Goal: Transaction & Acquisition: Purchase product/service

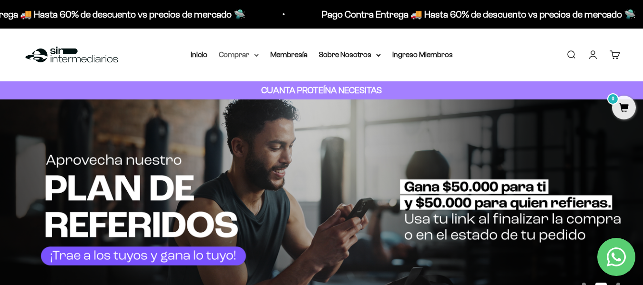
click at [250, 56] on summary "Comprar" at bounding box center [239, 55] width 40 height 12
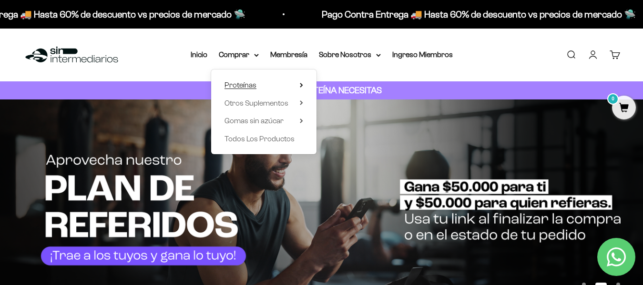
click at [255, 90] on span "Proteínas" at bounding box center [240, 85] width 32 height 12
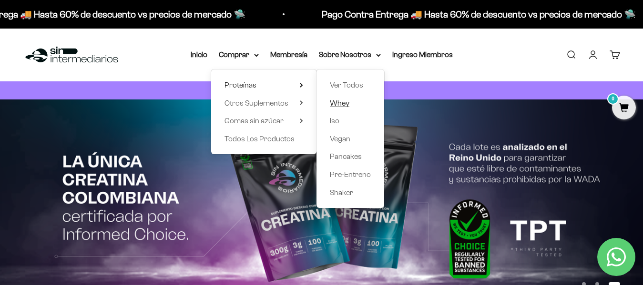
click at [346, 104] on span "Whey" at bounding box center [340, 103] width 20 height 8
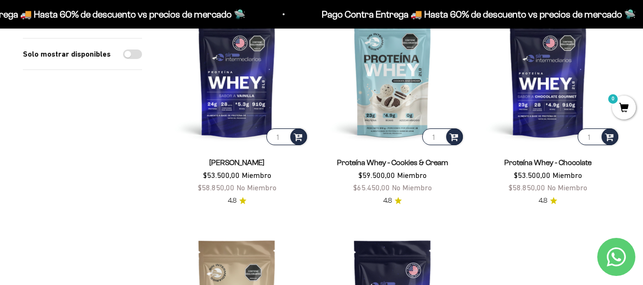
scroll to position [146, 0]
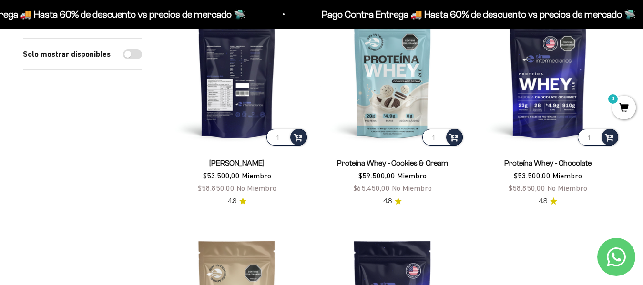
click at [233, 117] on img at bounding box center [237, 76] width 144 height 144
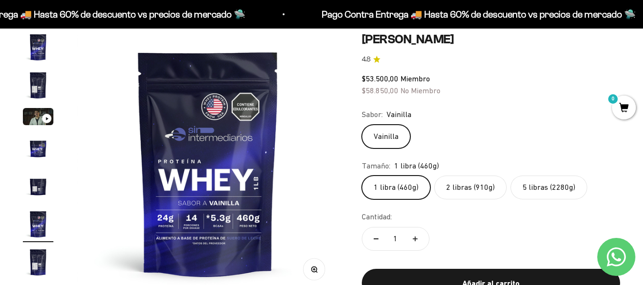
scroll to position [90, 0]
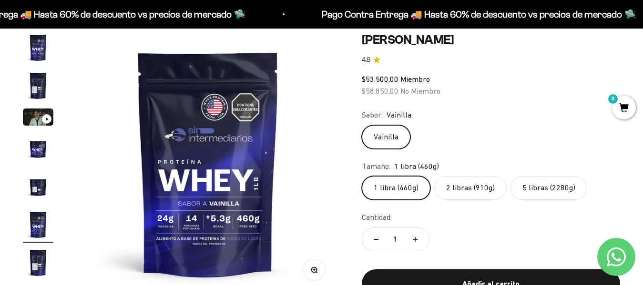
click at [536, 188] on label "5 libras (2280g)" at bounding box center [548, 188] width 77 height 24
click at [362, 176] on input "5 libras (2280g)" at bounding box center [361, 176] width 0 height 0
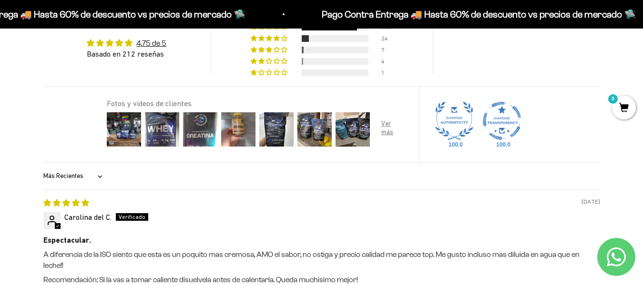
scroll to position [991, 0]
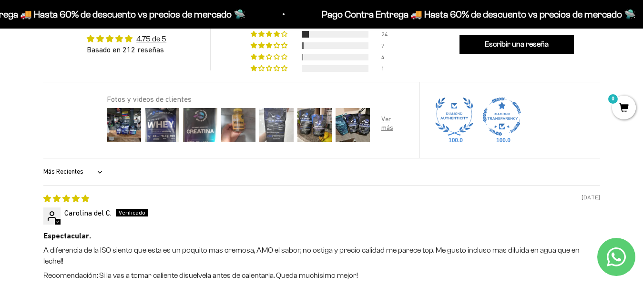
click at [292, 119] on img at bounding box center [276, 125] width 38 height 38
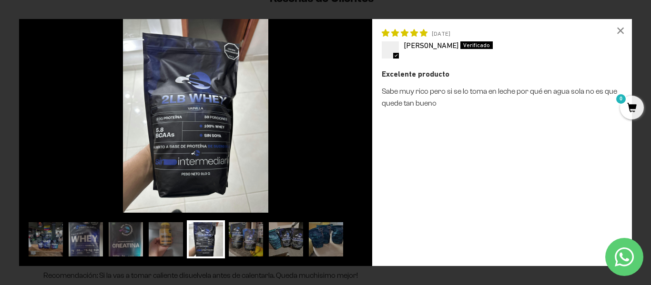
click at [370, 112] on img at bounding box center [195, 116] width 353 height 194
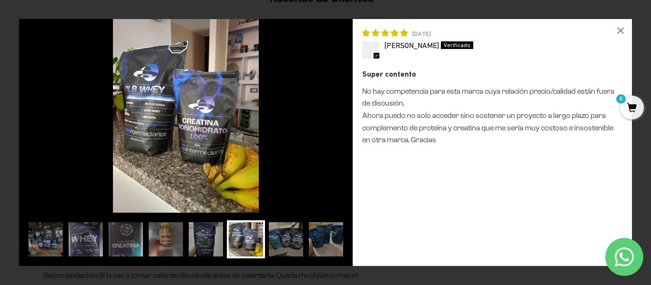
click at [304, 145] on img at bounding box center [185, 116] width 333 height 194
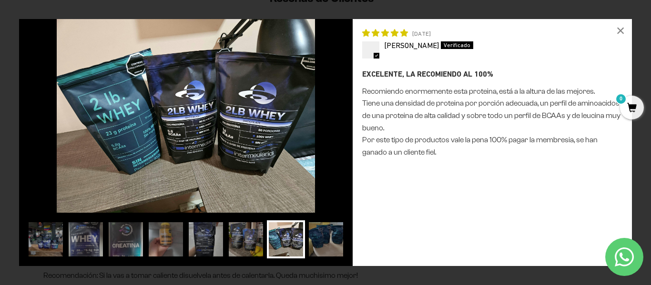
click at [304, 145] on img at bounding box center [185, 116] width 333 height 194
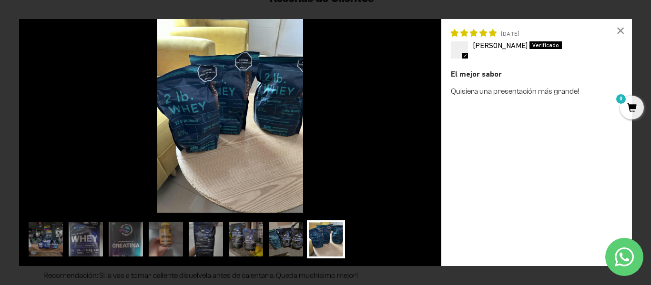
click at [304, 145] on img at bounding box center [230, 116] width 422 height 194
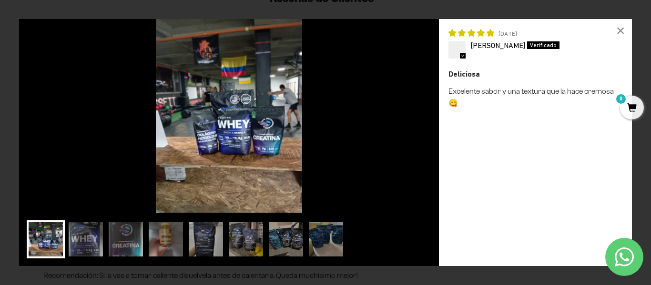
click at [304, 145] on img at bounding box center [229, 116] width 420 height 194
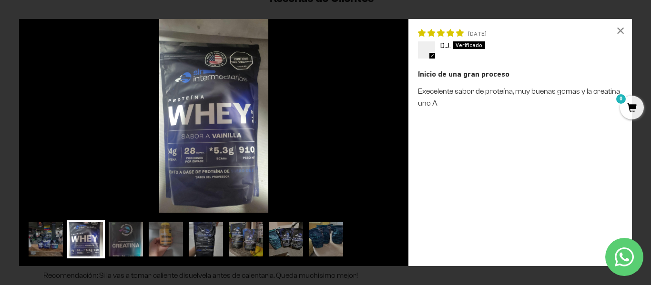
click at [304, 145] on img at bounding box center [213, 116] width 389 height 194
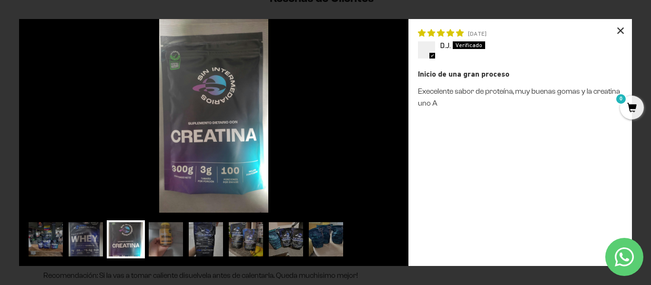
click at [621, 29] on div "×" at bounding box center [620, 30] width 23 height 23
